Goal: Task Accomplishment & Management: Complete application form

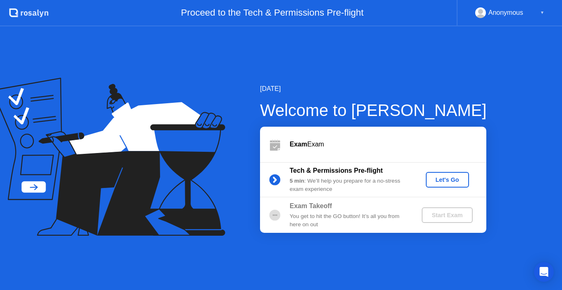
click at [450, 179] on div "Let's Go" at bounding box center [447, 179] width 37 height 7
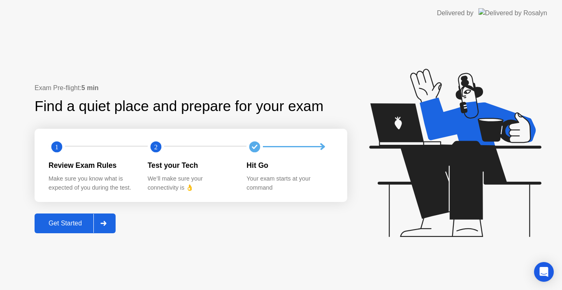
click at [80, 220] on div "Get Started" at bounding box center [65, 223] width 56 height 7
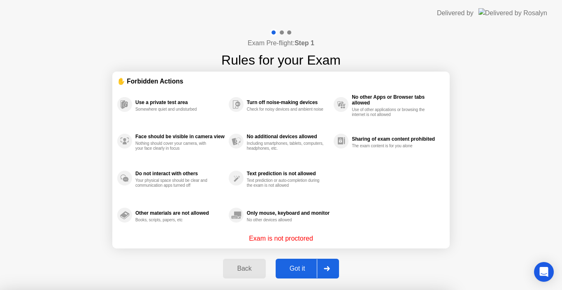
click at [362, 290] on div at bounding box center [281, 290] width 562 height 0
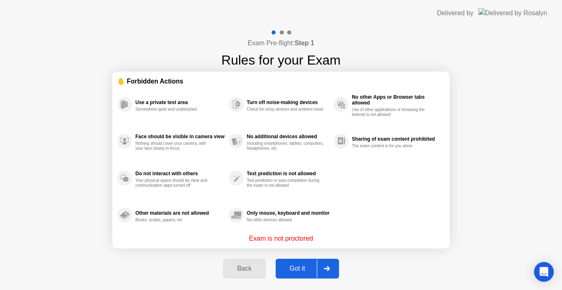
click at [330, 277] on div at bounding box center [327, 268] width 20 height 19
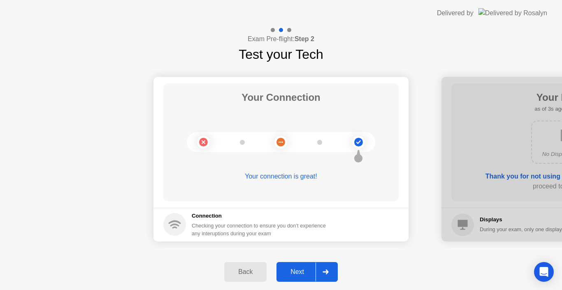
click at [331, 268] on div at bounding box center [325, 271] width 20 height 19
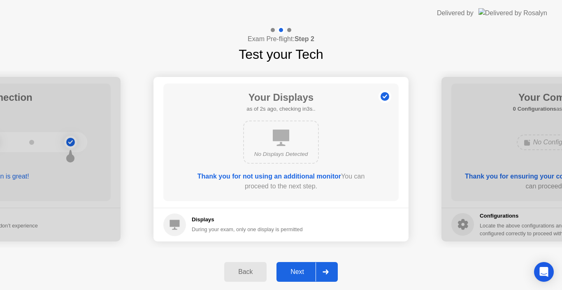
click at [331, 268] on div at bounding box center [325, 271] width 20 height 19
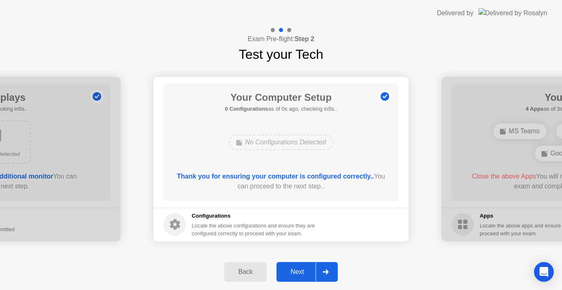
click at [331, 268] on div at bounding box center [325, 271] width 20 height 19
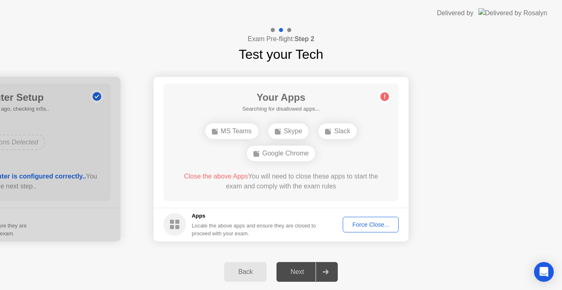
click at [382, 226] on div "Force Close..." at bounding box center [370, 224] width 50 height 7
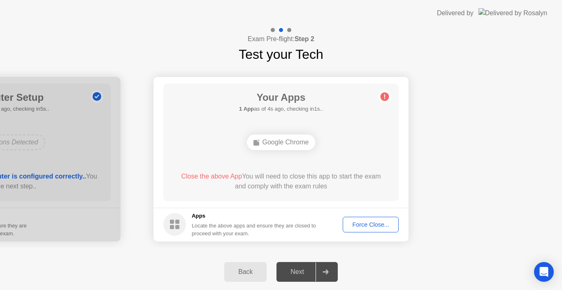
click at [380, 223] on div "Force Close..." at bounding box center [370, 224] width 50 height 7
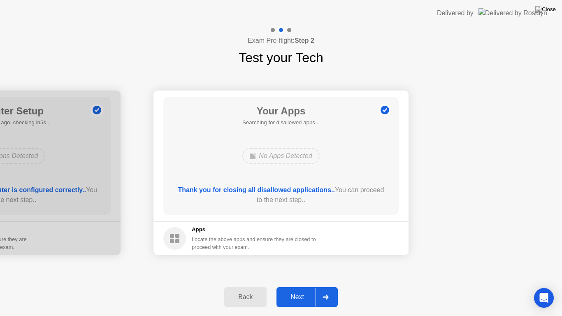
click at [325, 290] on icon at bounding box center [325, 296] width 6 height 5
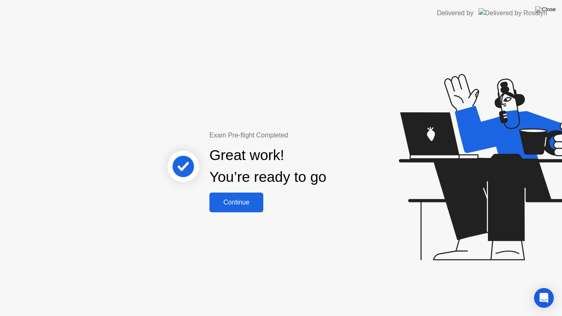
click at [242, 203] on div "Continue" at bounding box center [236, 202] width 49 height 7
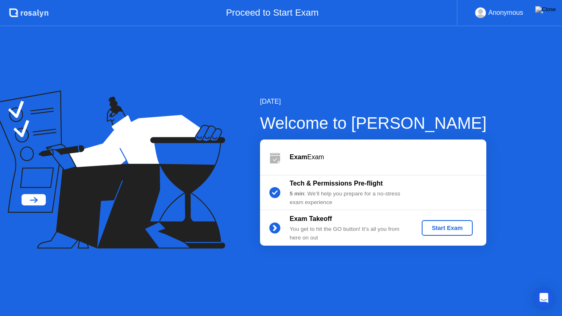
click at [457, 226] on div "Start Exam" at bounding box center [447, 228] width 44 height 7
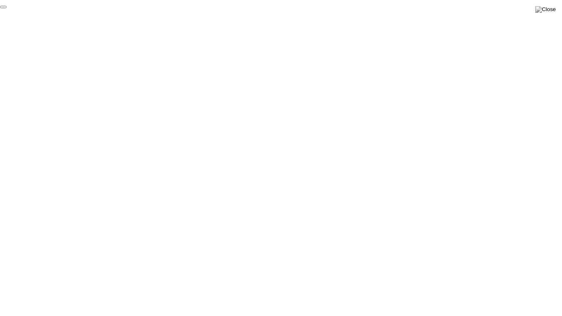
click at [7, 8] on button "End Proctoring Session" at bounding box center [3, 7] width 7 height 2
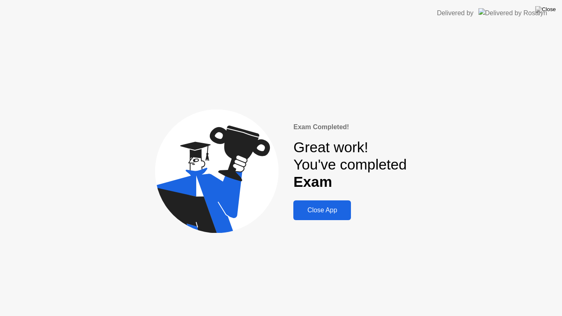
click at [344, 213] on div "Close App" at bounding box center [322, 209] width 53 height 7
